Goal: Transaction & Acquisition: Purchase product/service

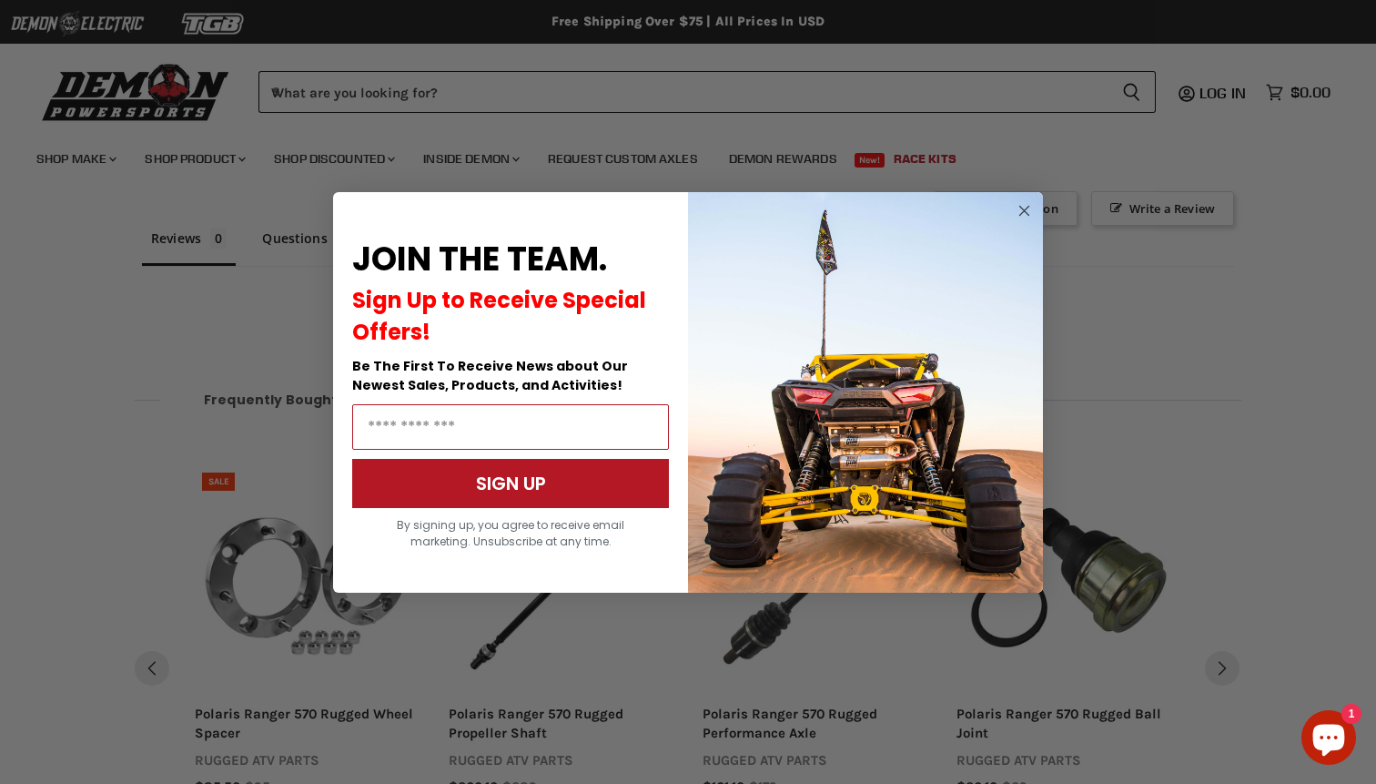
scroll to position [1350, 0]
